Goal: Task Accomplishment & Management: Use online tool/utility

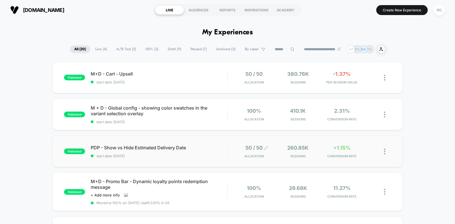
click at [251, 154] on div "50 / 50 Allocation" at bounding box center [254, 151] width 20 height 13
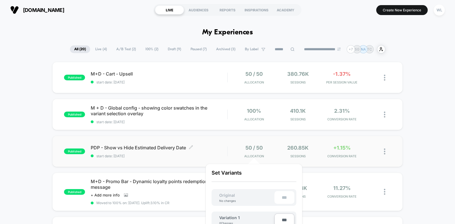
click at [112, 146] on span "PDP - Show vs Hide Estimated Delivery Date Click to edit experience details" at bounding box center [159, 148] width 137 height 6
